Goal: Information Seeking & Learning: Find specific fact

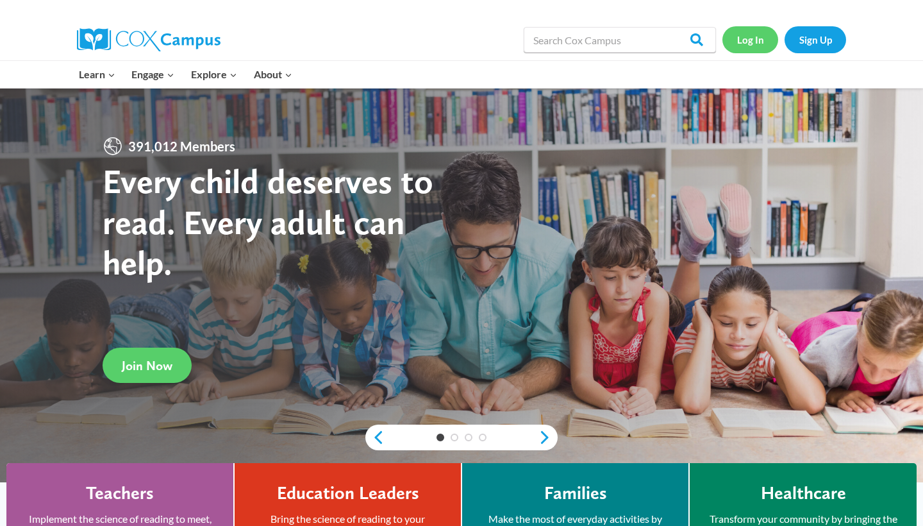
click at [755, 39] on link "Log In" at bounding box center [750, 39] width 56 height 26
click at [641, 36] on input "Search in [URL][DOMAIN_NAME]" at bounding box center [620, 40] width 192 height 26
paste input "Hide Assignment Information Instructions If you have never used the Cox Campus …"
type input "Hide Assignment Information Instructions If you have never used the Cox Campus …"
click at [692, 40] on input "Search" at bounding box center [691, 40] width 50 height 26
